Goal: Task Accomplishment & Management: Manage account settings

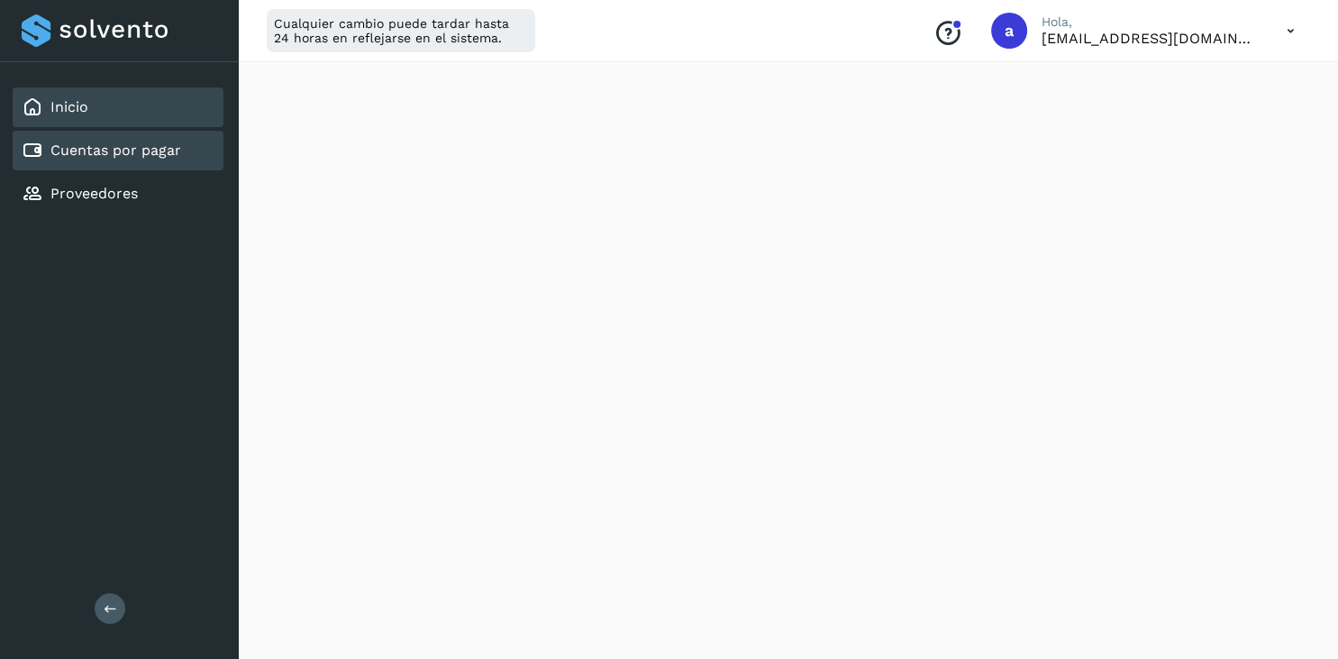
click at [153, 149] on link "Cuentas por pagar" at bounding box center [115, 149] width 131 height 17
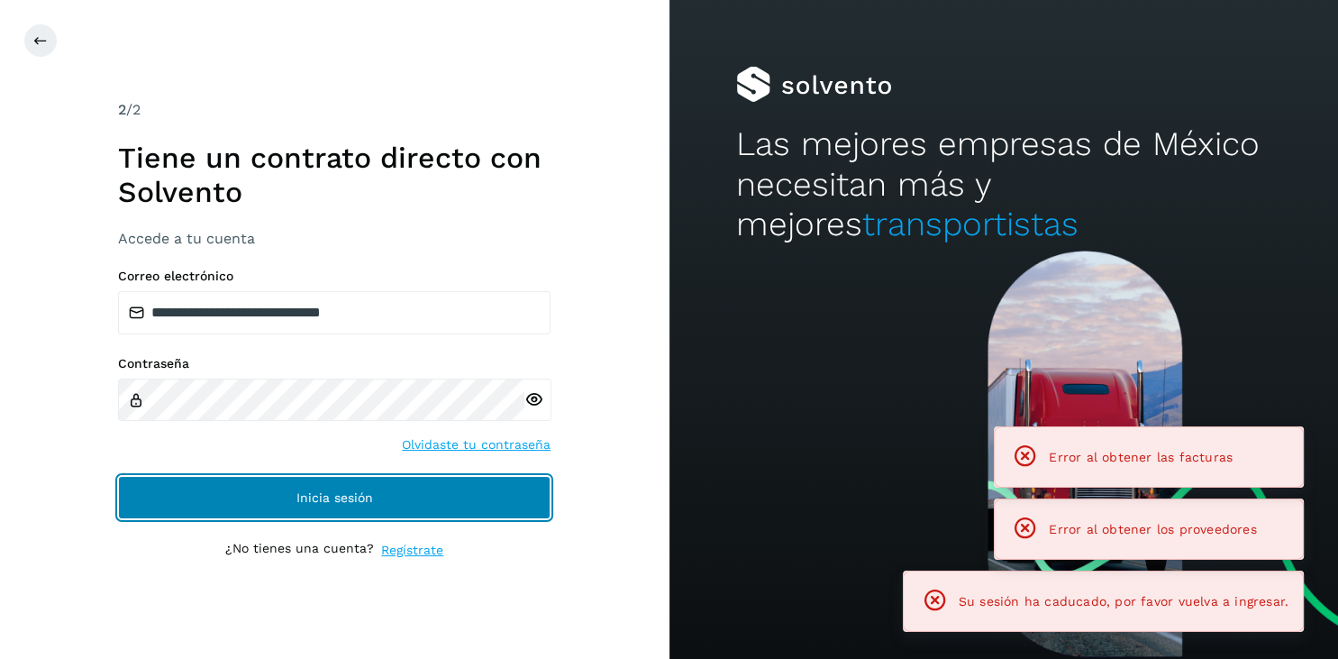
click at [334, 501] on span "Inicia sesión" at bounding box center [334, 497] width 77 height 13
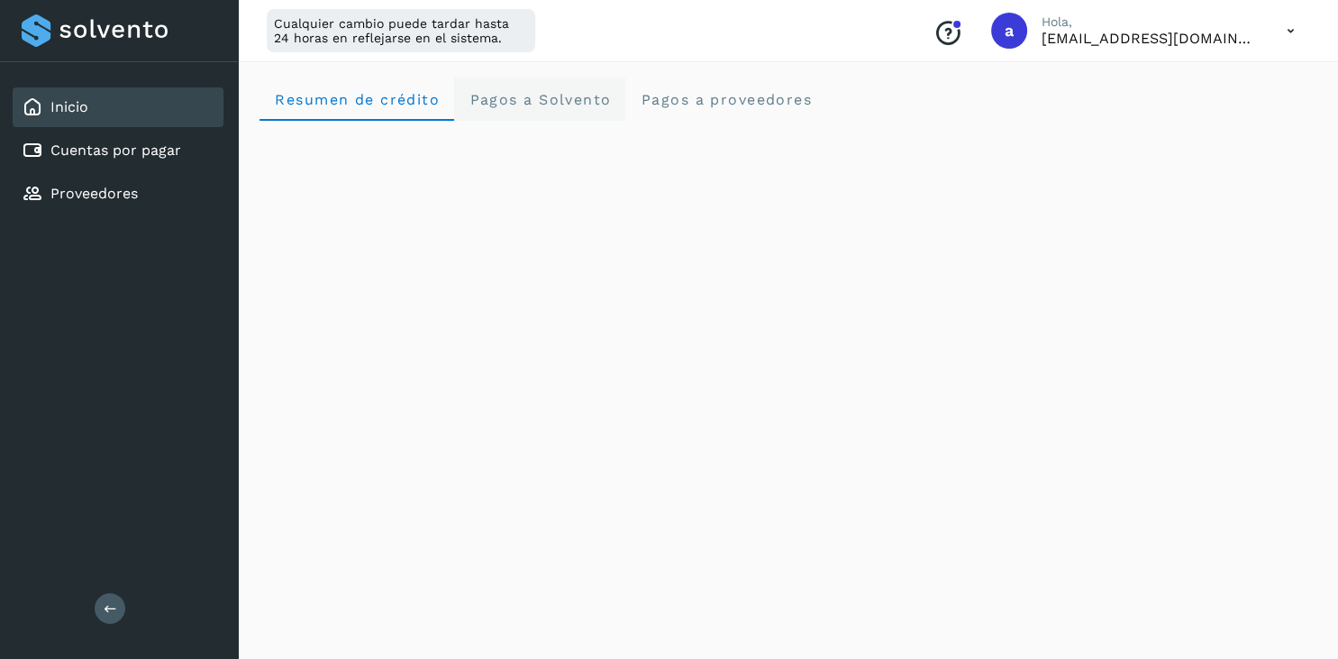
click at [551, 118] on Solvento "Pagos a Solvento" at bounding box center [539, 98] width 171 height 43
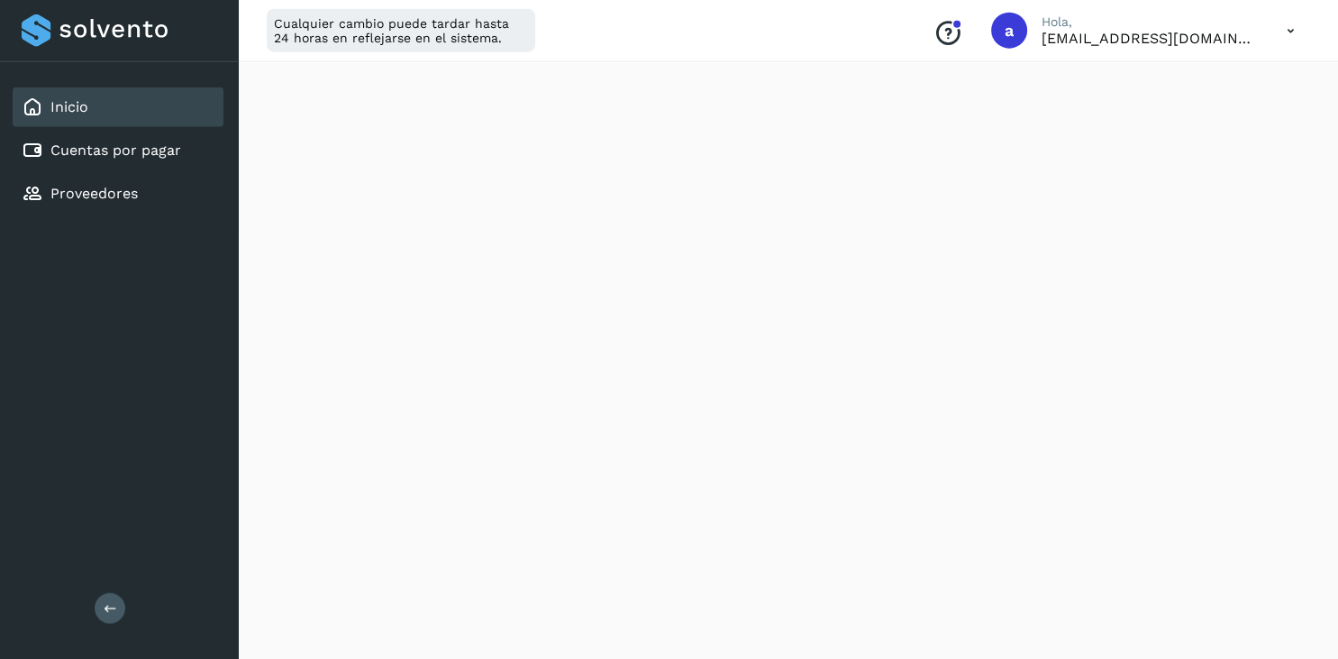
scroll to position [241, 0]
